Goal: Register for event/course

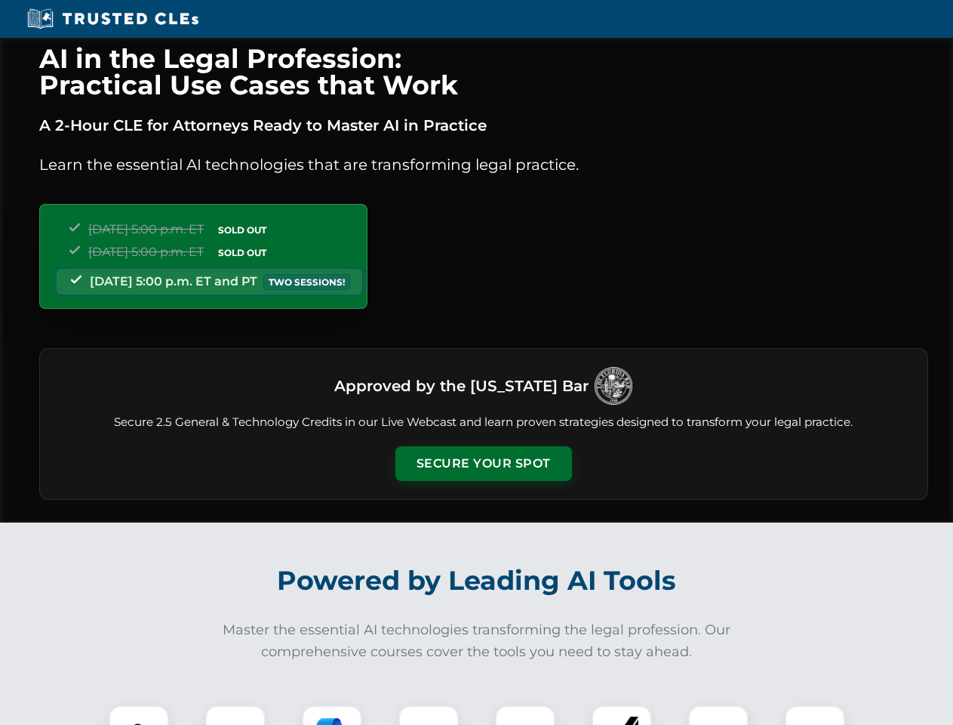
click at [483, 463] on button "Secure Your Spot" at bounding box center [483, 463] width 177 height 35
click at [139, 715] on img at bounding box center [139, 735] width 44 height 44
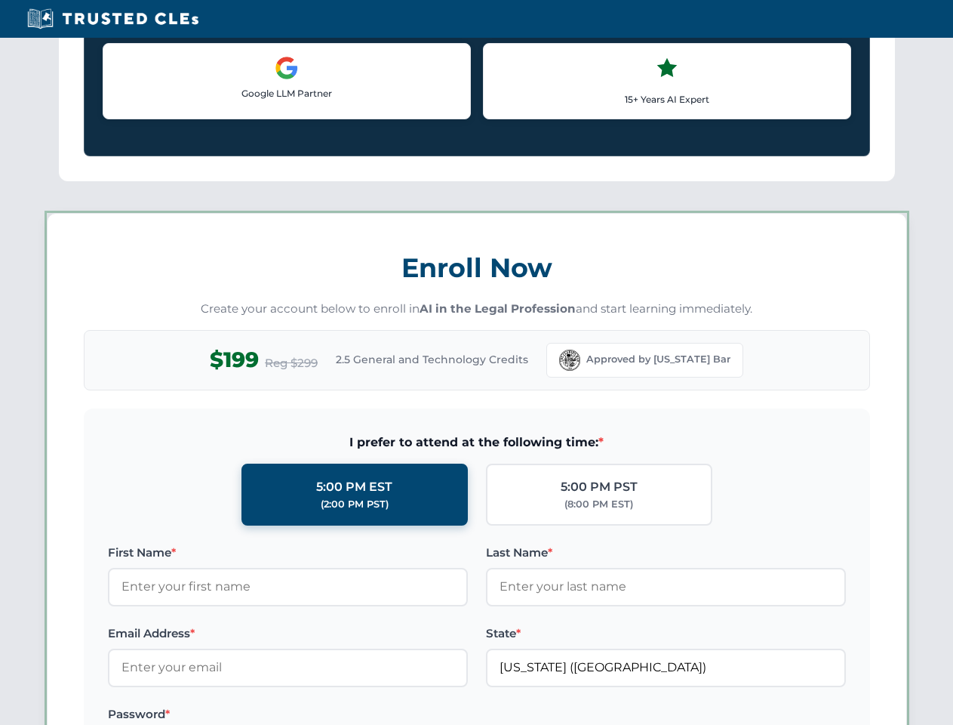
click at [332, 715] on label "Password *" at bounding box center [288, 714] width 360 height 18
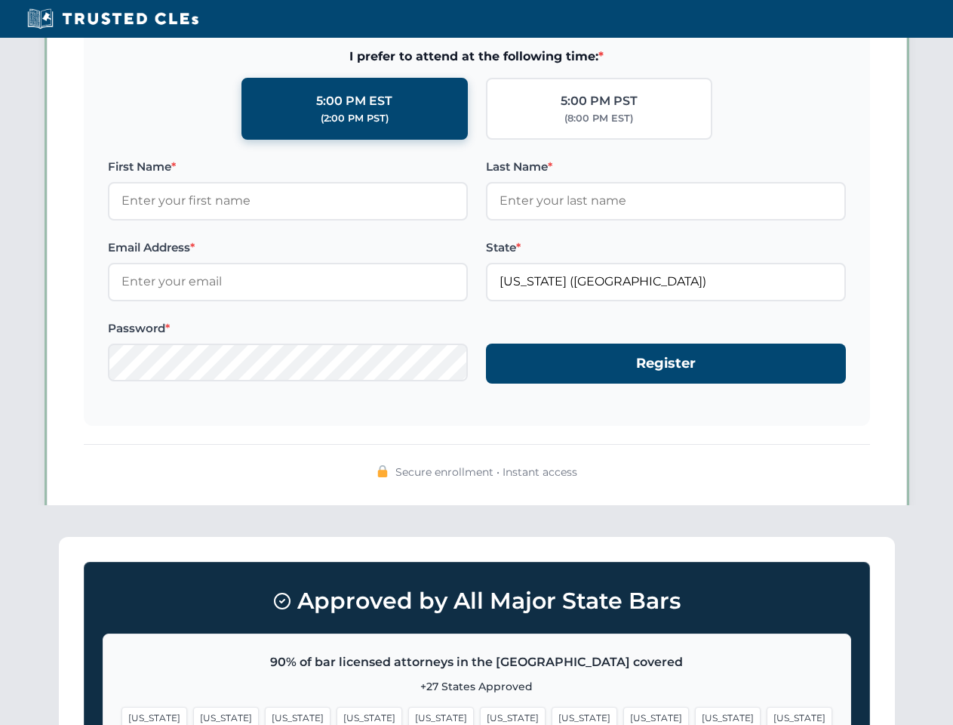
click at [695, 715] on span "[US_STATE]" at bounding box center [728, 717] width 66 height 22
